Goal: Entertainment & Leisure: Consume media (video, audio)

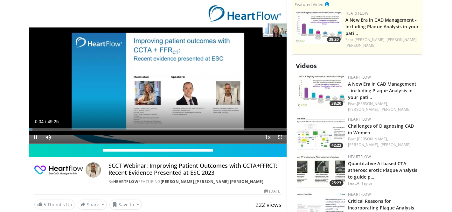
scroll to position [265, 0]
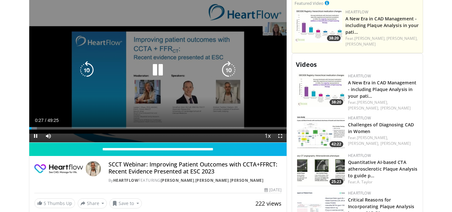
click at [158, 71] on icon "Video Player" at bounding box center [158, 70] width 18 height 18
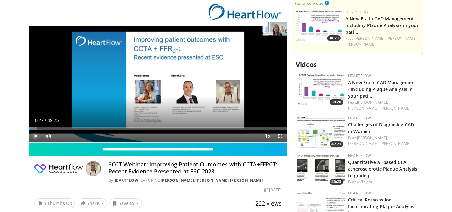
click at [35, 137] on span "Video Player" at bounding box center [35, 136] width 13 height 13
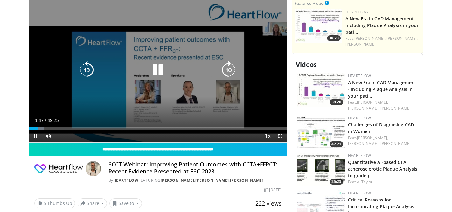
click at [156, 70] on icon "Video Player" at bounding box center [158, 70] width 18 height 18
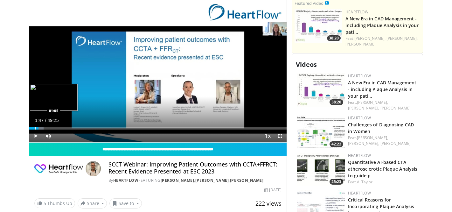
click at [35, 128] on div "Progress Bar" at bounding box center [35, 128] width 1 height 3
click at [36, 137] on span "Video Player" at bounding box center [35, 136] width 13 height 13
click at [35, 130] on span "Video Player" at bounding box center [35, 136] width 13 height 13
click at [36, 138] on span "Video Player" at bounding box center [35, 136] width 13 height 13
click at [37, 129] on div "Progress Bar" at bounding box center [37, 128] width 1 height 3
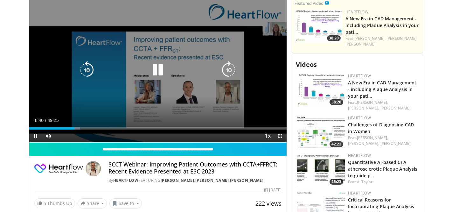
click at [36, 136] on video-js "**********" at bounding box center [158, 70] width 258 height 145
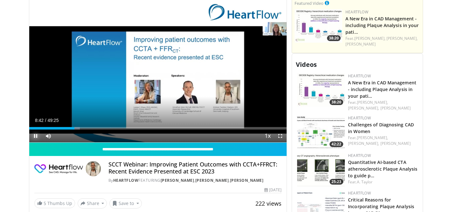
click at [34, 136] on span "Video Player" at bounding box center [35, 136] width 13 height 13
click at [34, 135] on span "Video Player" at bounding box center [35, 136] width 13 height 13
click at [35, 135] on span "Video Player" at bounding box center [35, 136] width 13 height 13
click at [35, 137] on span "Video Player" at bounding box center [35, 136] width 13 height 13
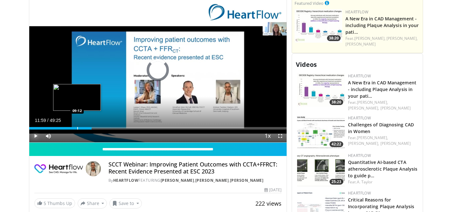
click at [77, 128] on div "Progress Bar" at bounding box center [77, 128] width 1 height 3
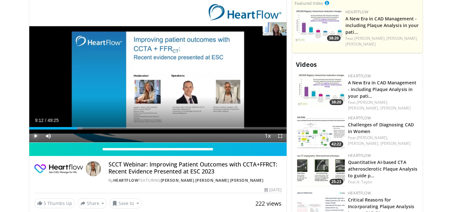
click at [36, 138] on span "Video Player" at bounding box center [35, 136] width 13 height 13
click at [35, 136] on span "Video Player" at bounding box center [35, 136] width 13 height 13
